Goal: Navigation & Orientation: Find specific page/section

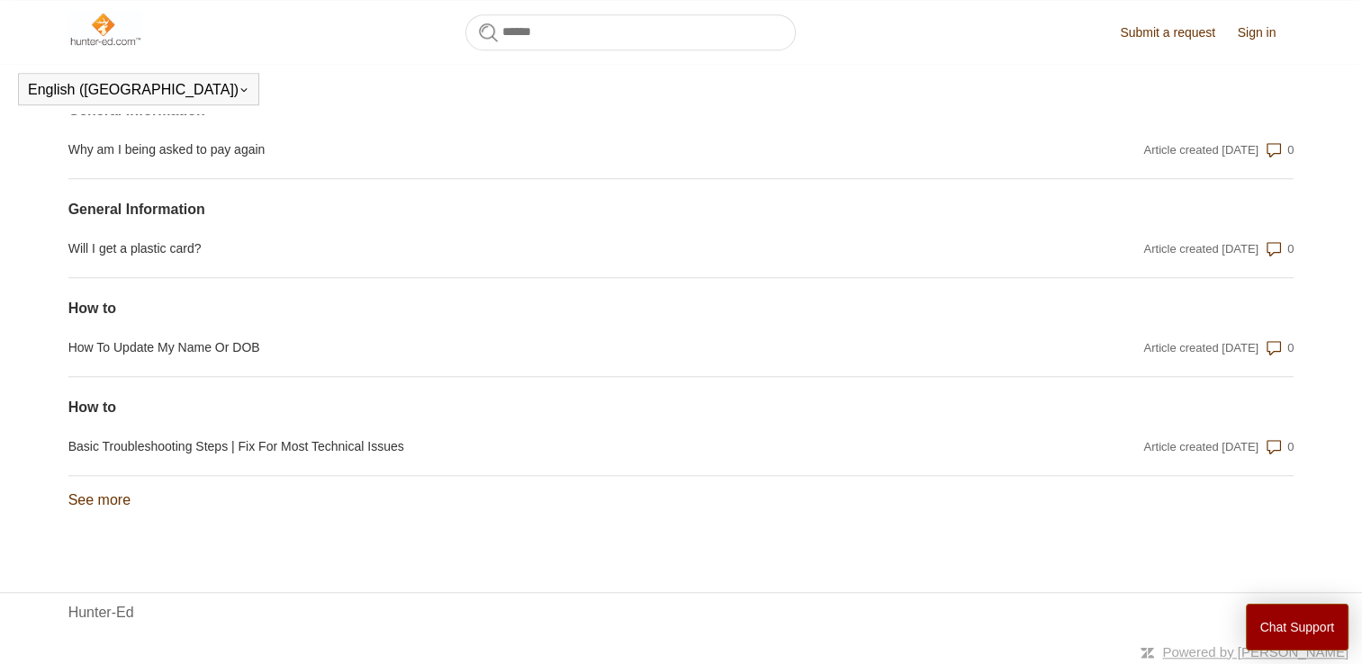
scroll to position [1488, 0]
click at [114, 497] on link "See more items from recent activity" at bounding box center [99, 497] width 62 height 15
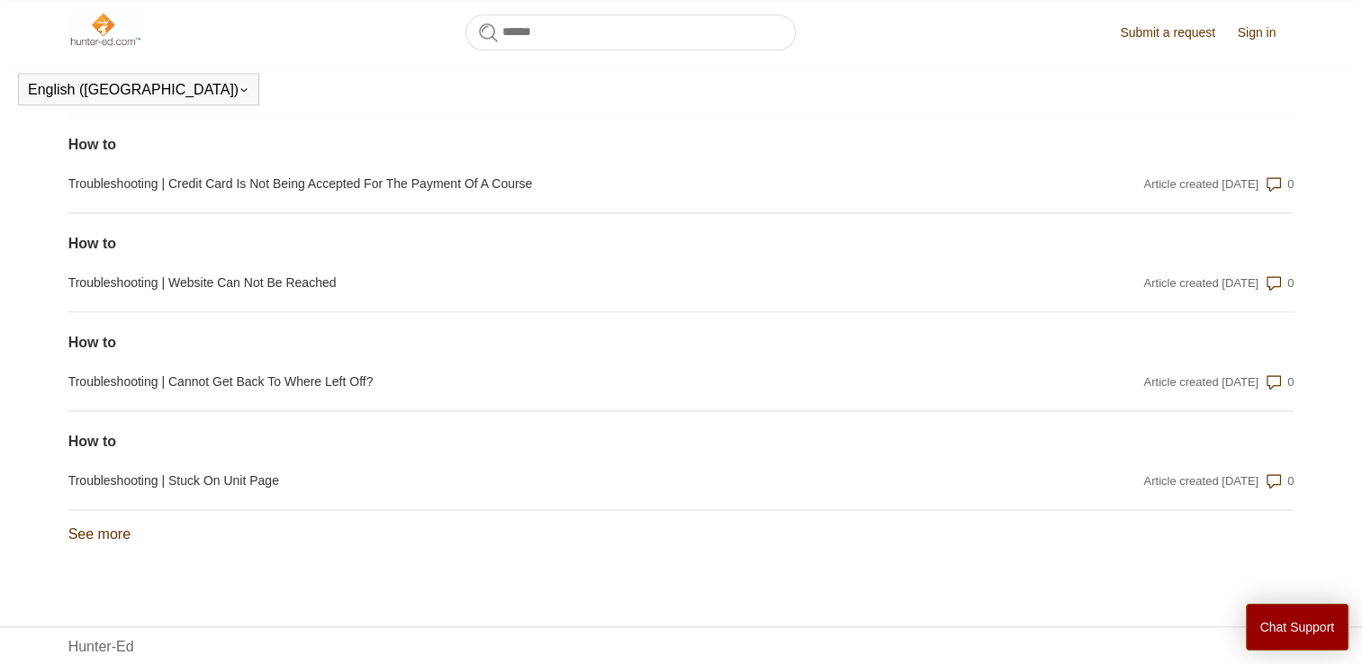
scroll to position [1982, 0]
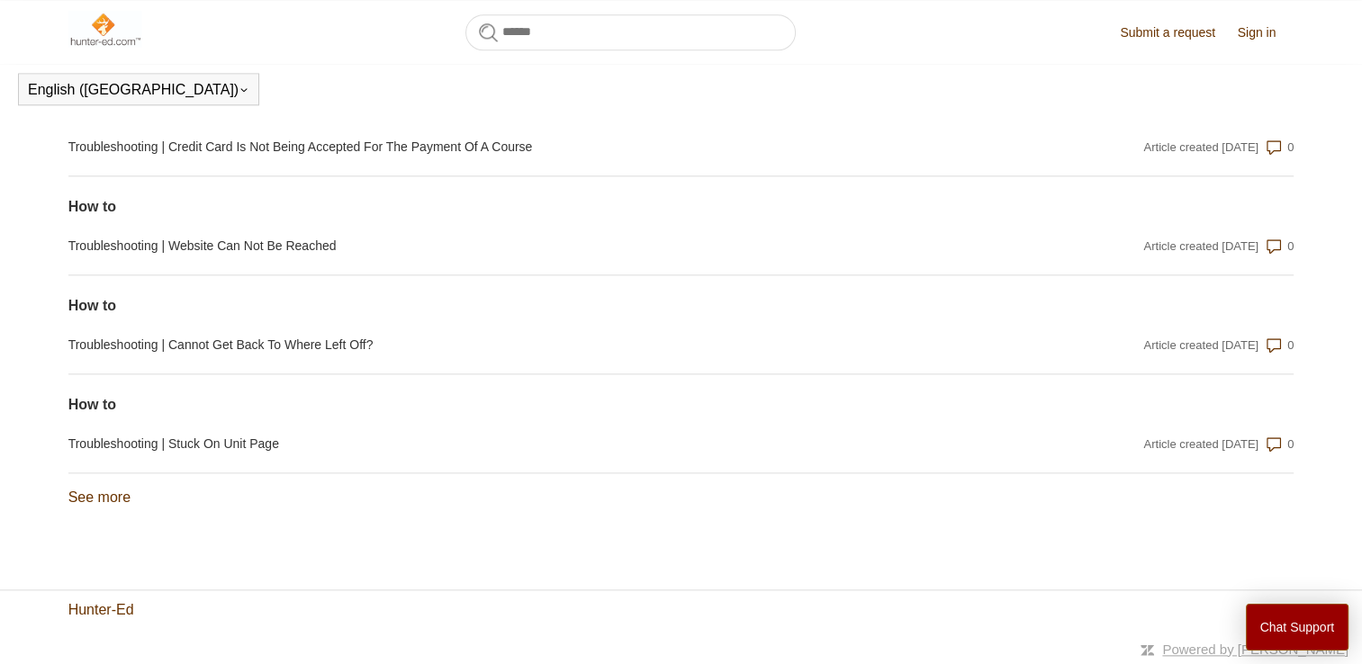
click at [112, 609] on link "Hunter-Ed" at bounding box center [101, 611] width 66 height 22
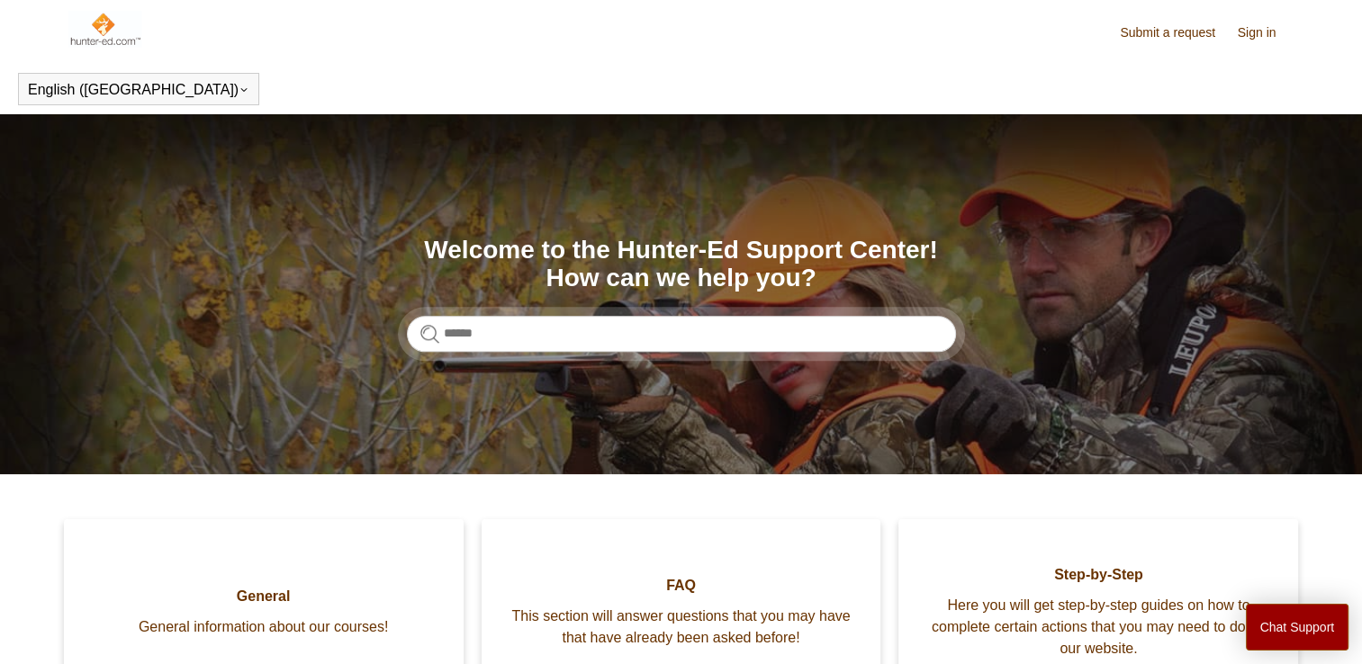
click at [1251, 39] on link "Sign in" at bounding box center [1266, 32] width 57 height 19
